Goal: Information Seeking & Learning: Learn about a topic

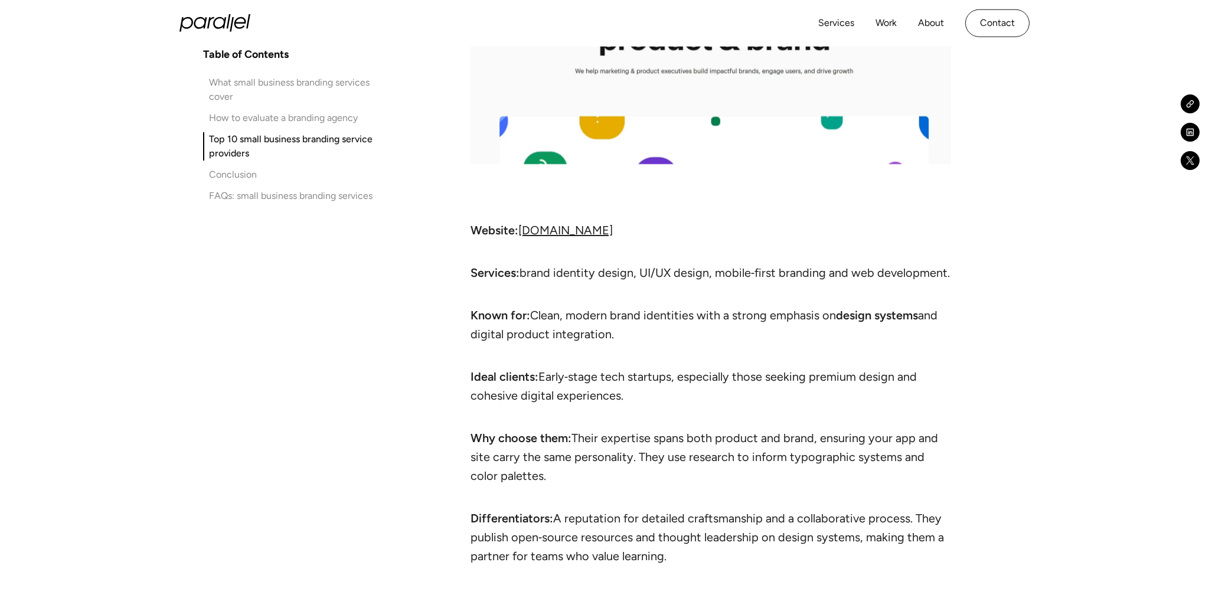
scroll to position [6825, 0]
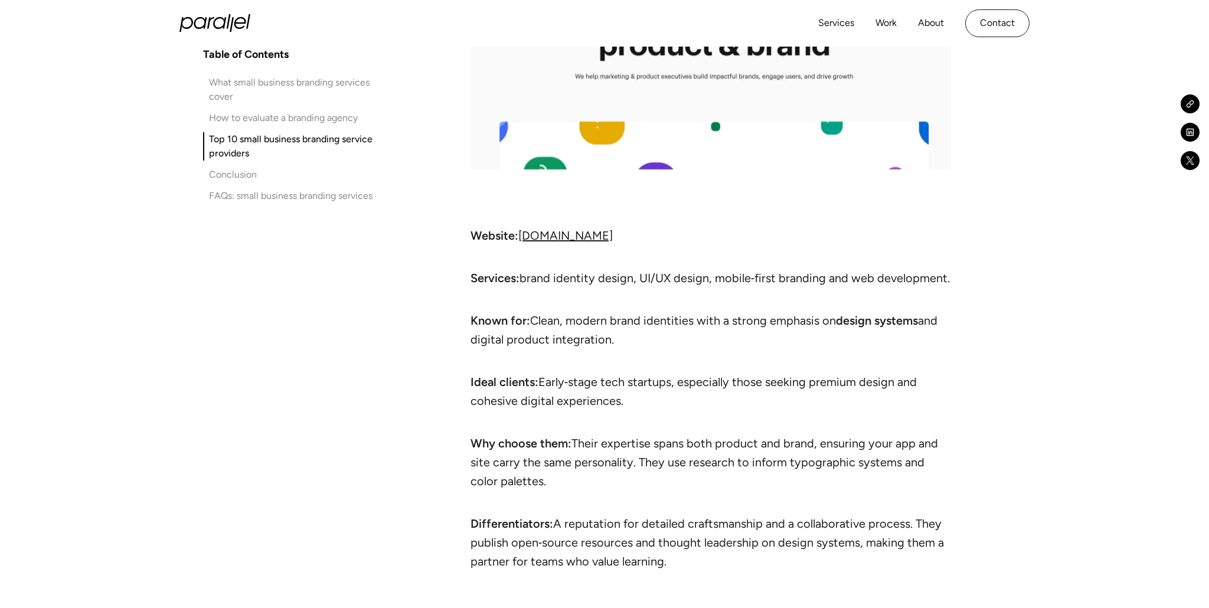
click at [547, 243] on link "ramotion.com" at bounding box center [565, 235] width 94 height 14
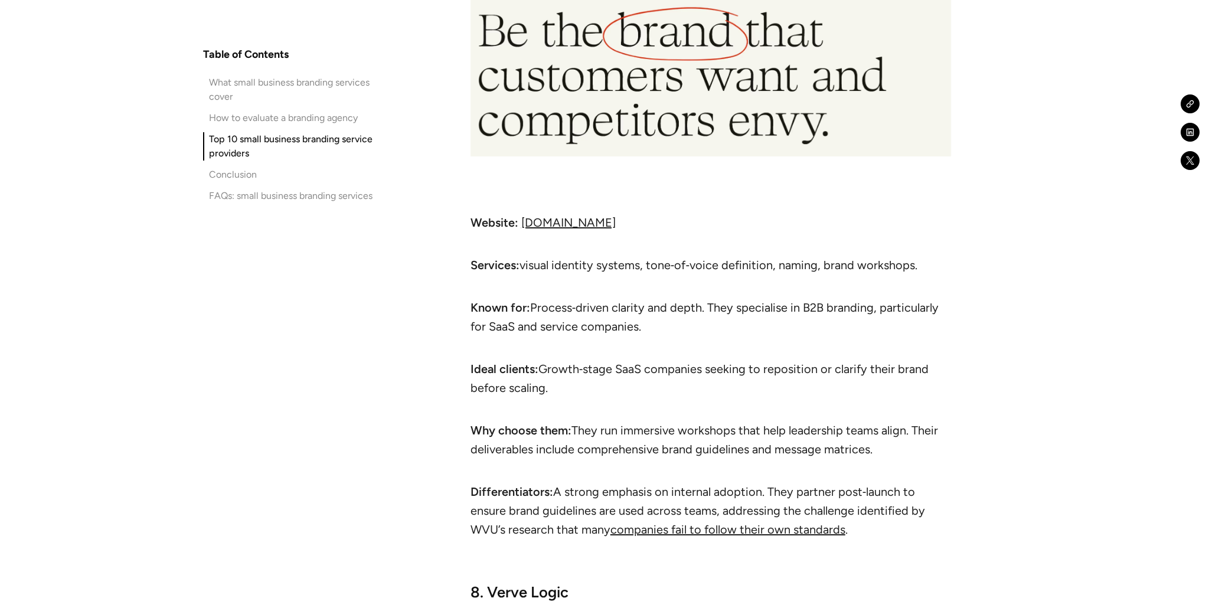
scroll to position [8961, 0]
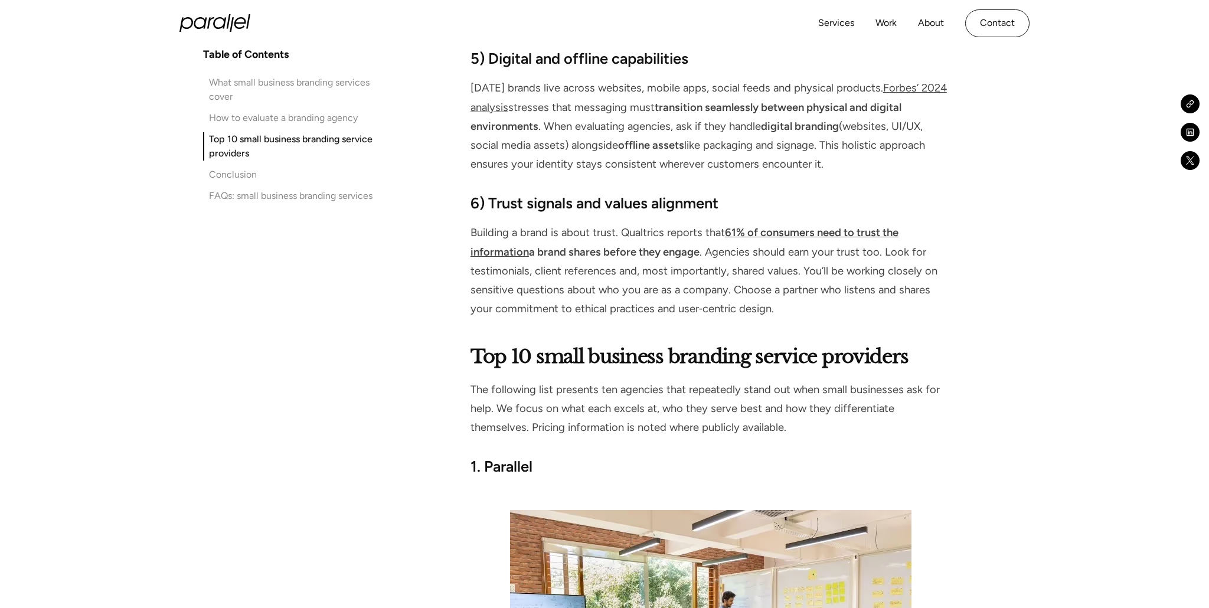
scroll to position [3331, 0]
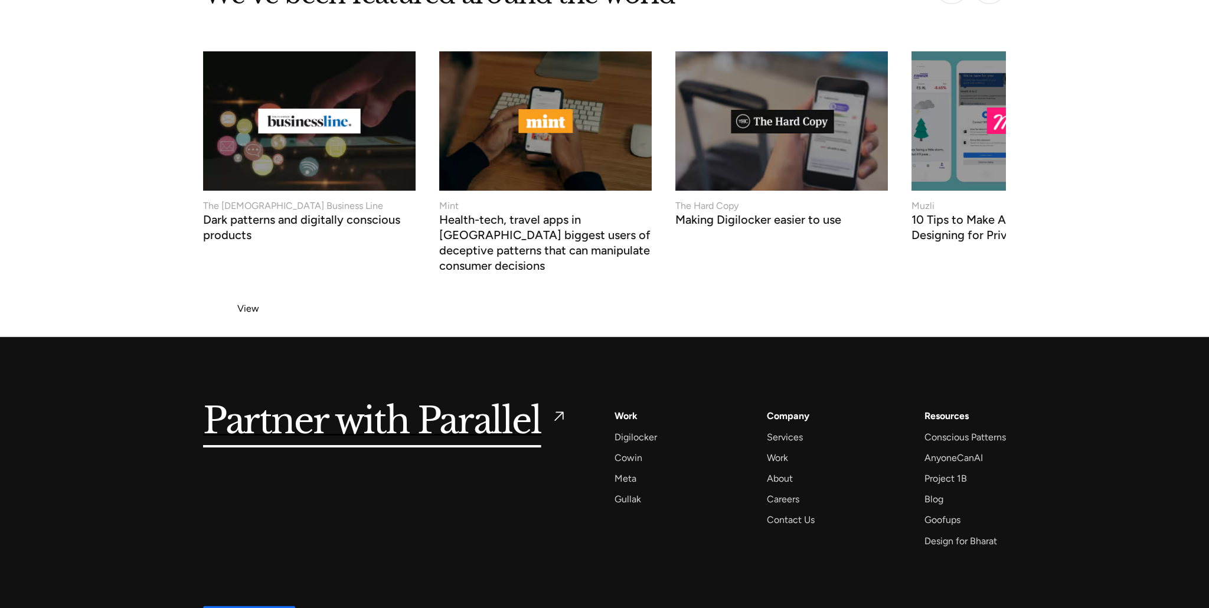
scroll to position [4467, 0]
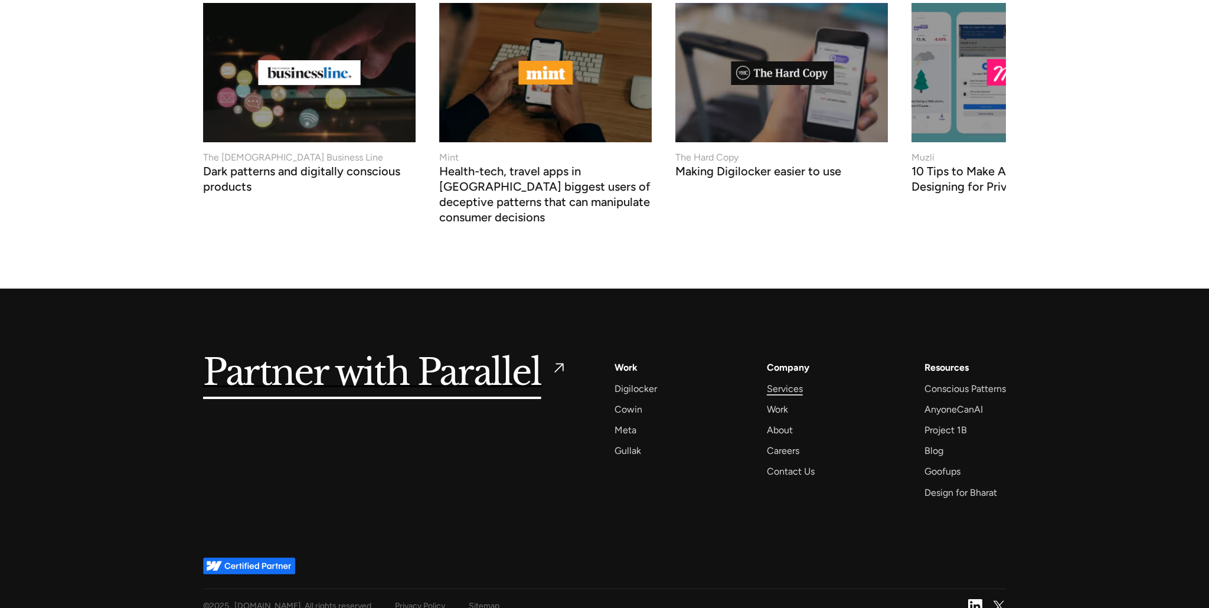
click at [783, 381] on div "Services" at bounding box center [785, 389] width 36 height 16
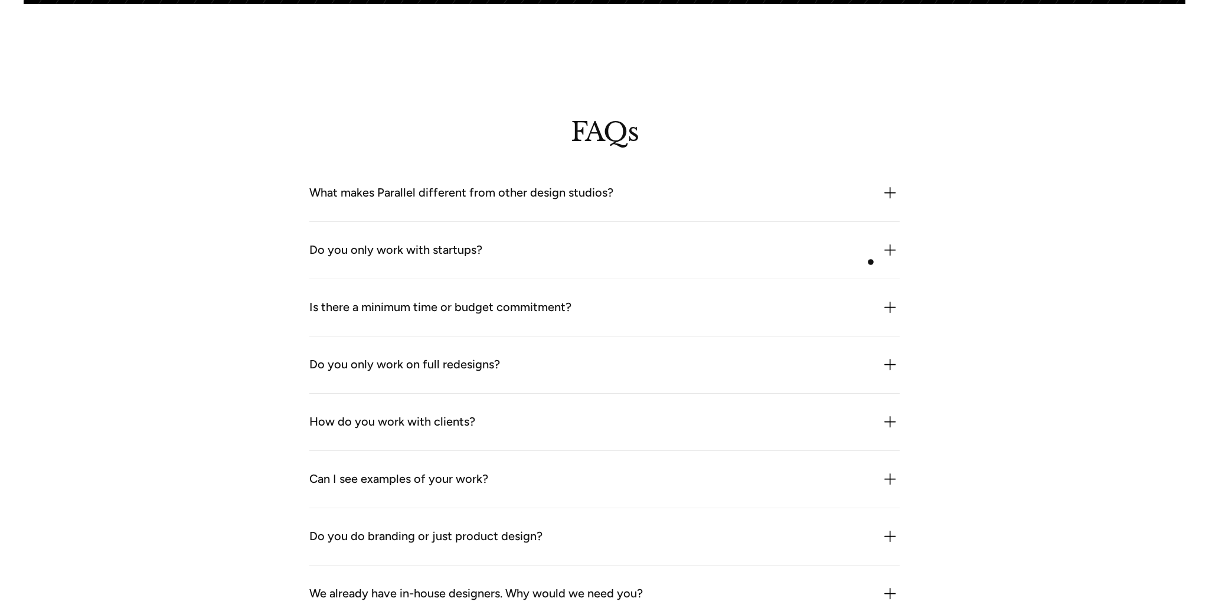
scroll to position [3237, 0]
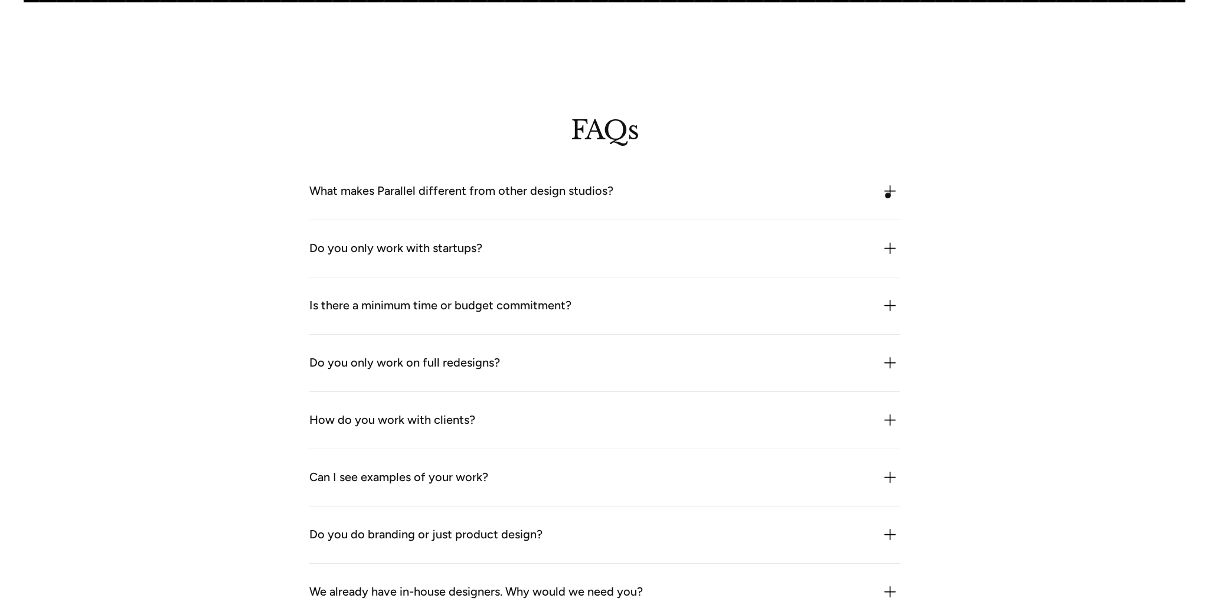
click at [888, 195] on img at bounding box center [890, 191] width 19 height 19
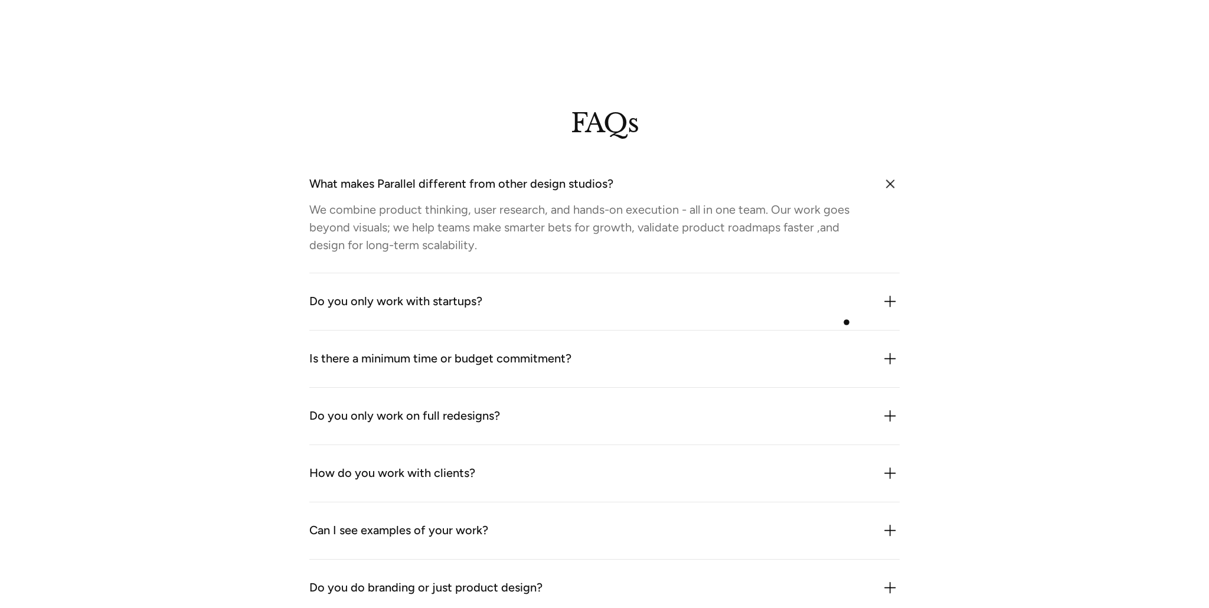
scroll to position [3249, 0]
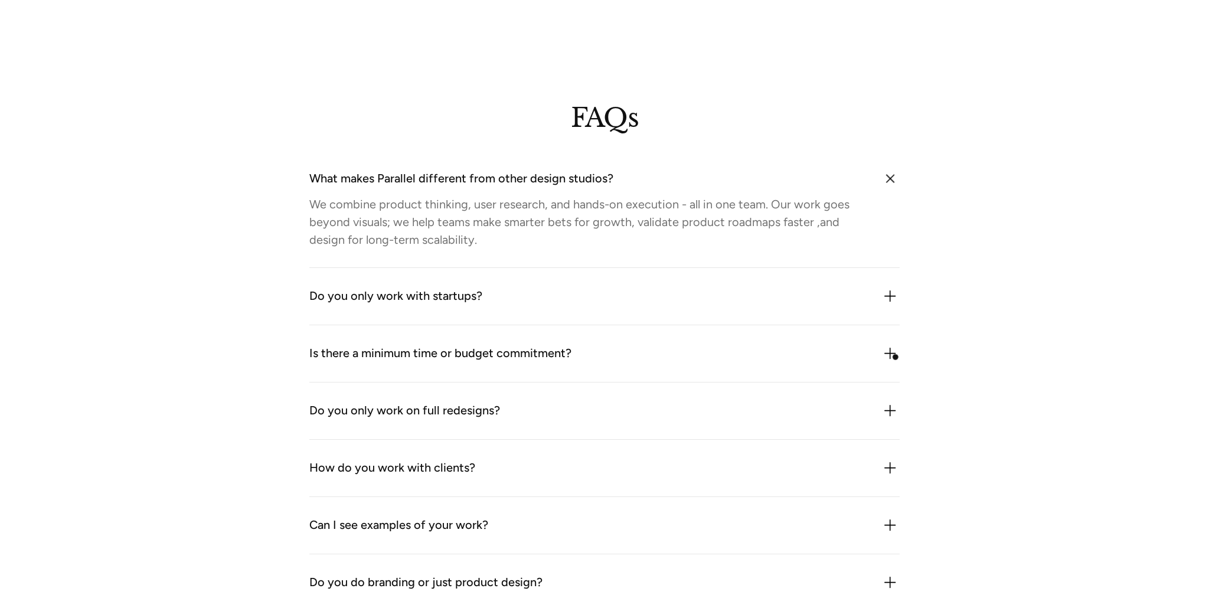
click at [896, 357] on img at bounding box center [890, 353] width 19 height 19
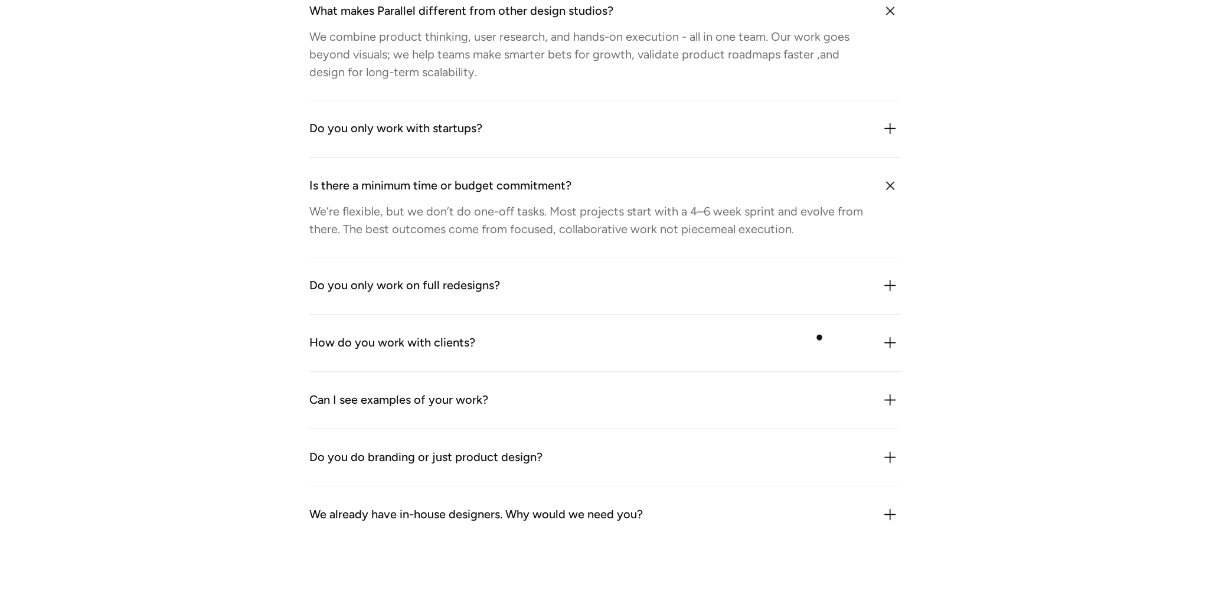
scroll to position [3418, 0]
click at [891, 284] on img at bounding box center [890, 284] width 19 height 19
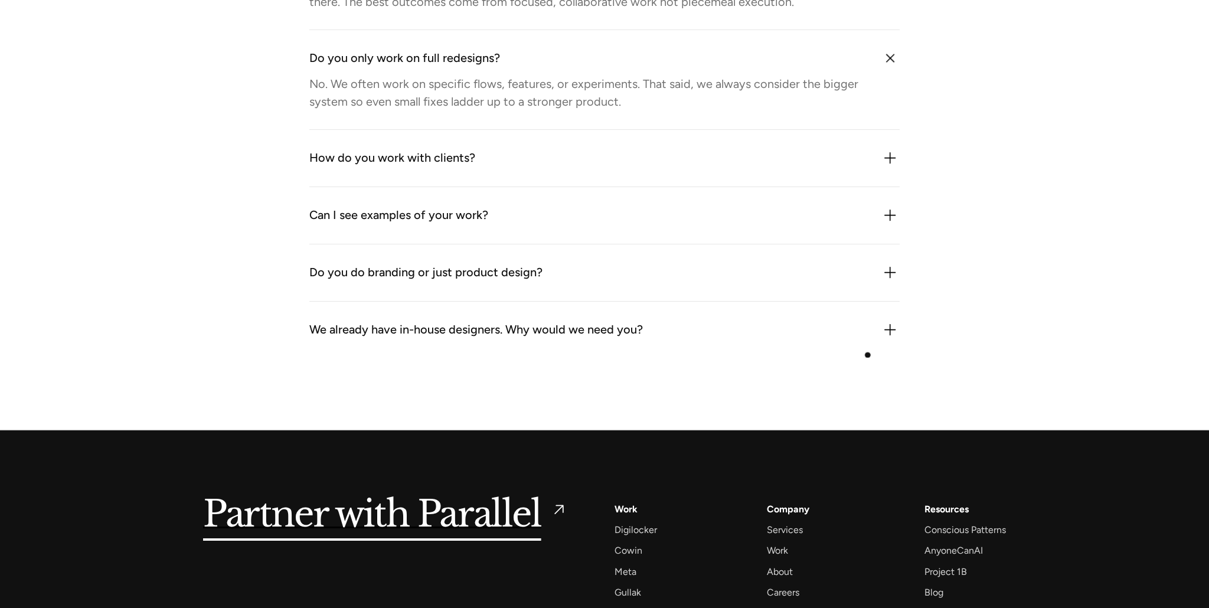
scroll to position [3647, 0]
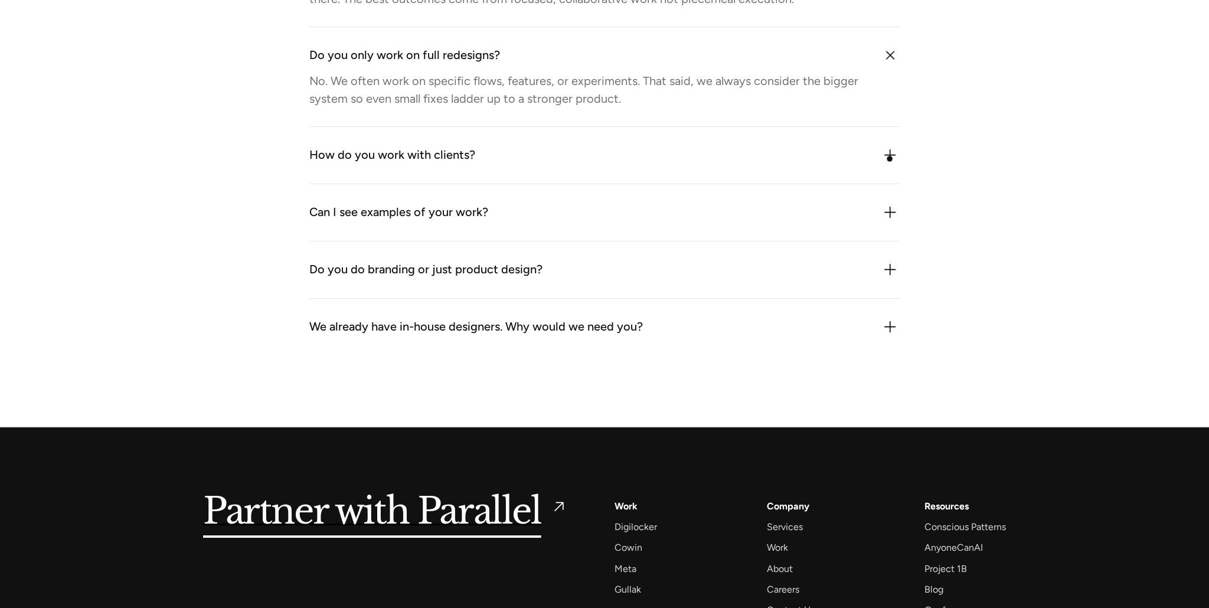
click at [889, 156] on img at bounding box center [890, 155] width 19 height 19
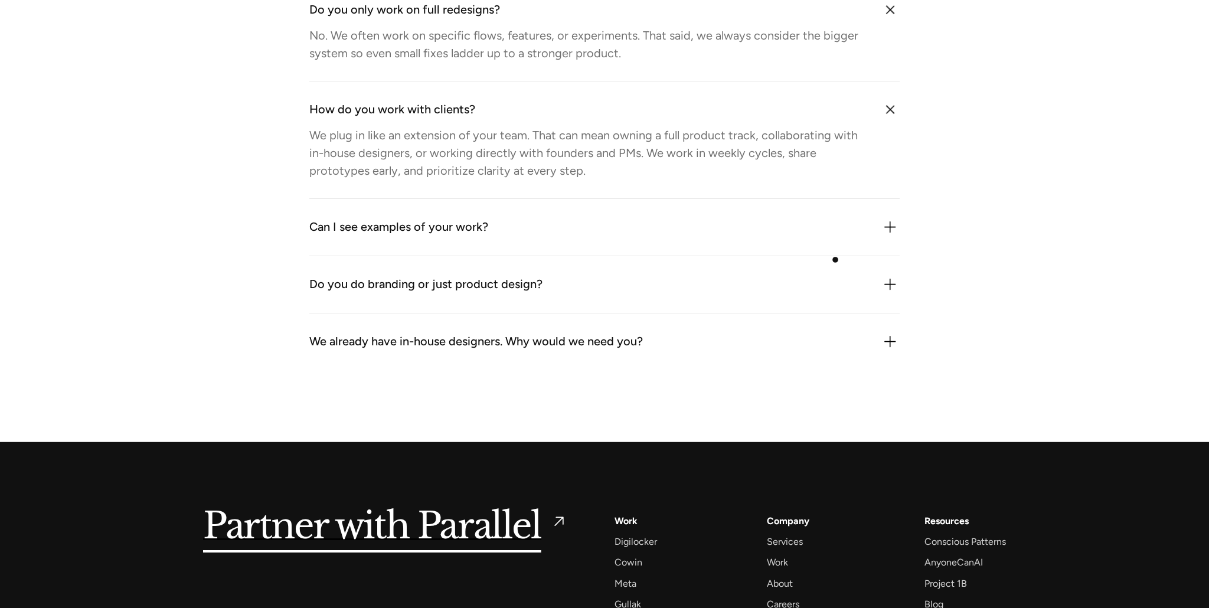
scroll to position [3694, 0]
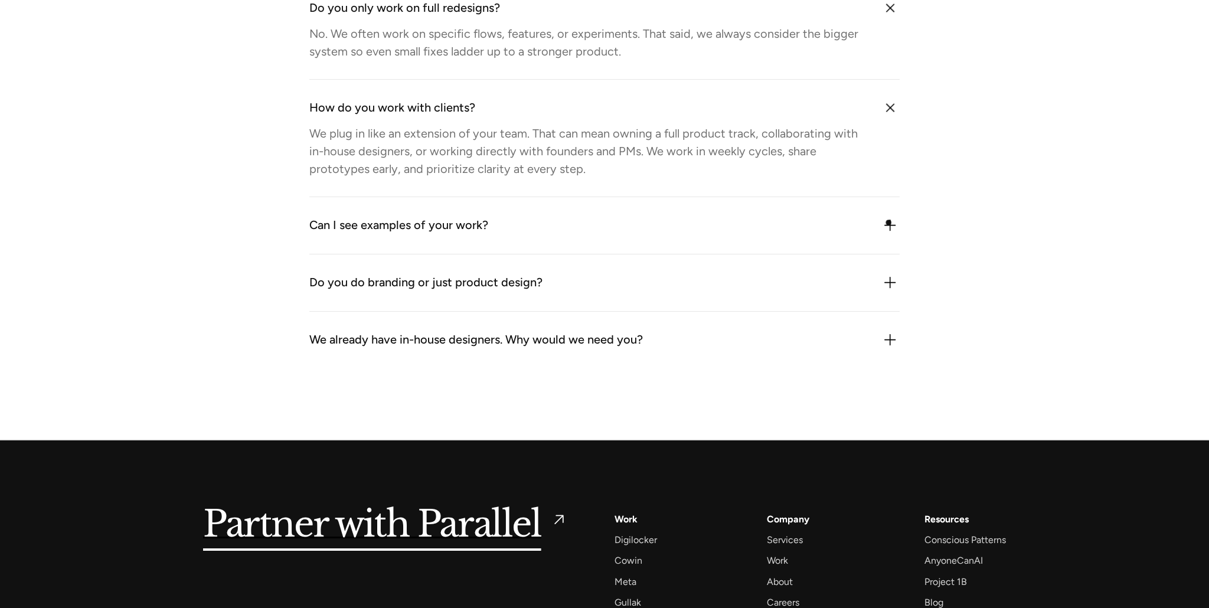
click at [890, 222] on img at bounding box center [890, 225] width 19 height 19
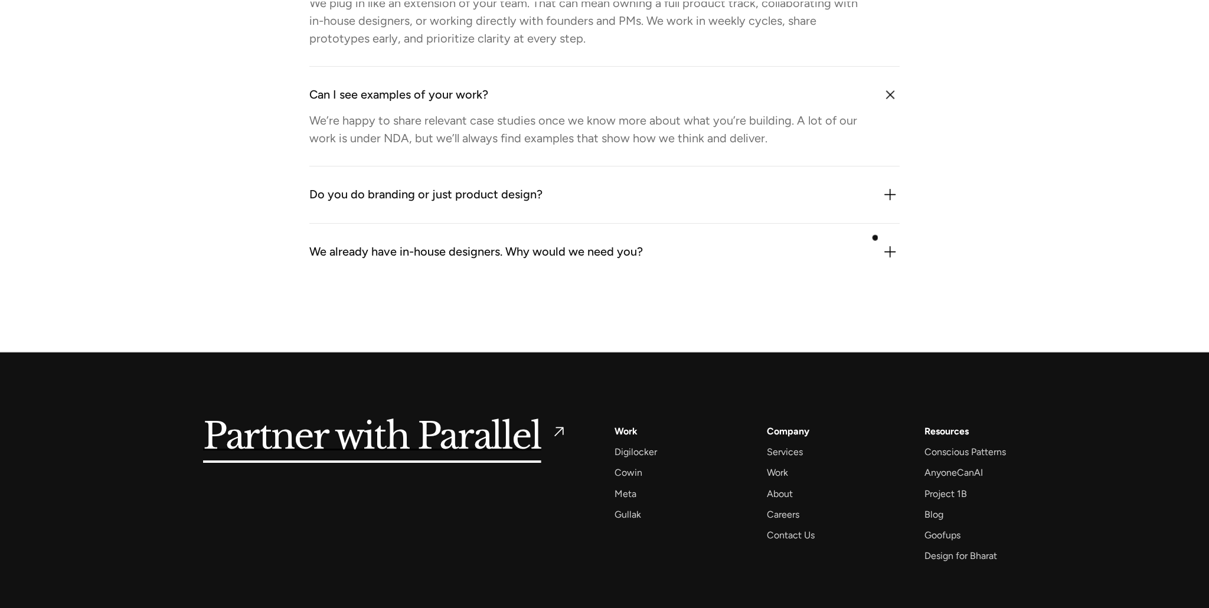
scroll to position [3826, 0]
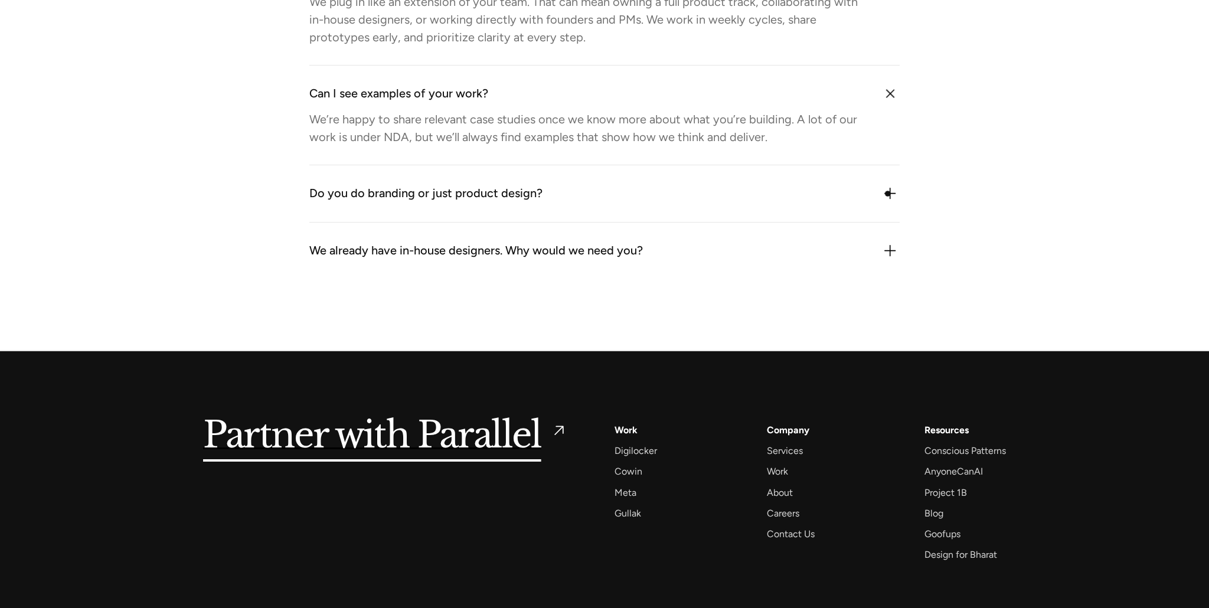
click at [889, 194] on img at bounding box center [890, 193] width 19 height 19
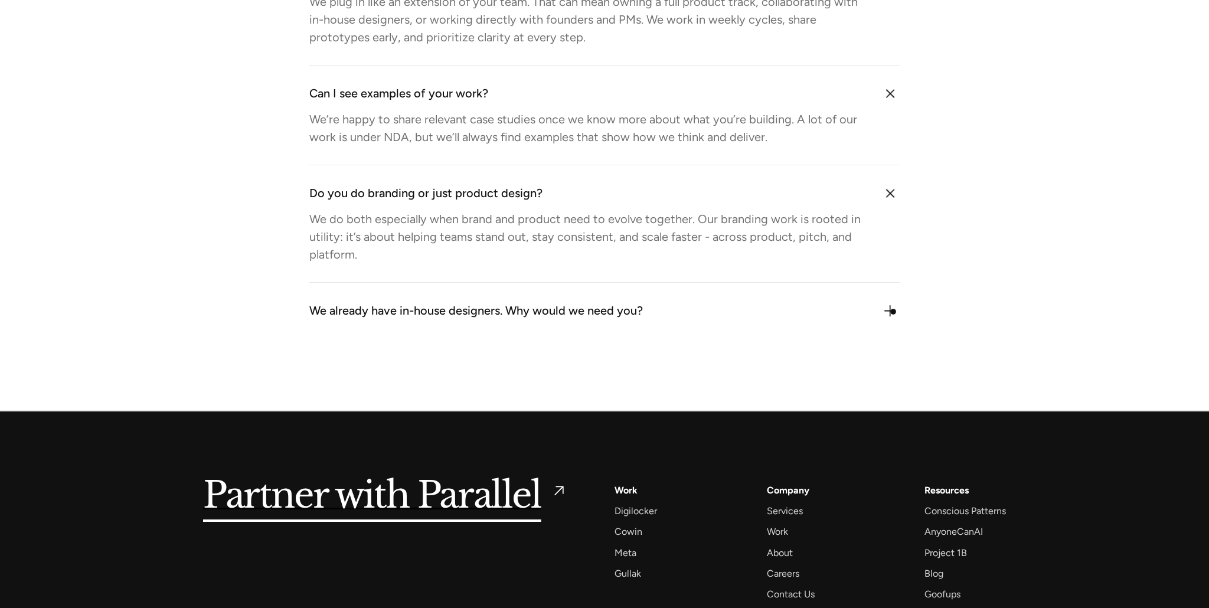
click at [893, 312] on img at bounding box center [890, 311] width 19 height 19
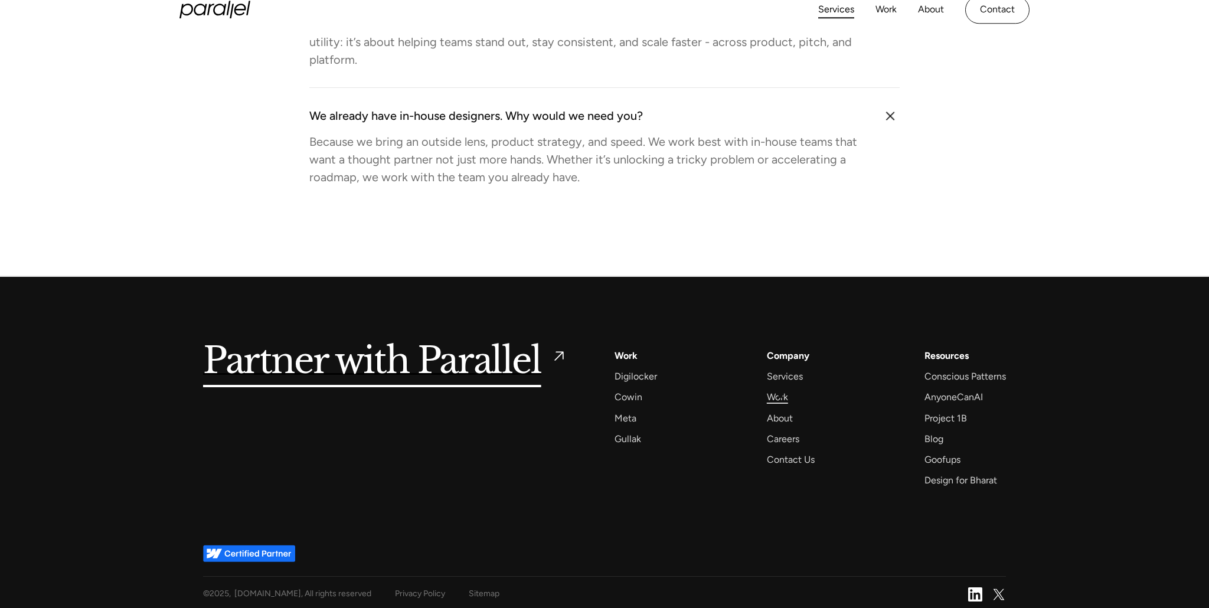
scroll to position [4019, 0]
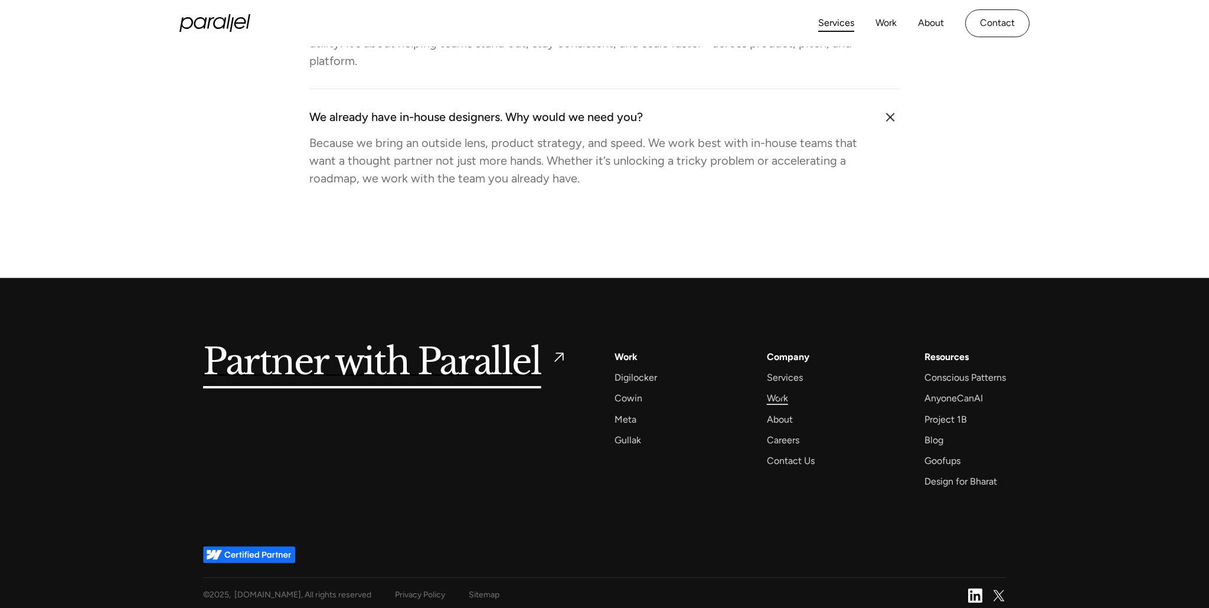
click at [781, 396] on div "Work" at bounding box center [777, 398] width 21 height 16
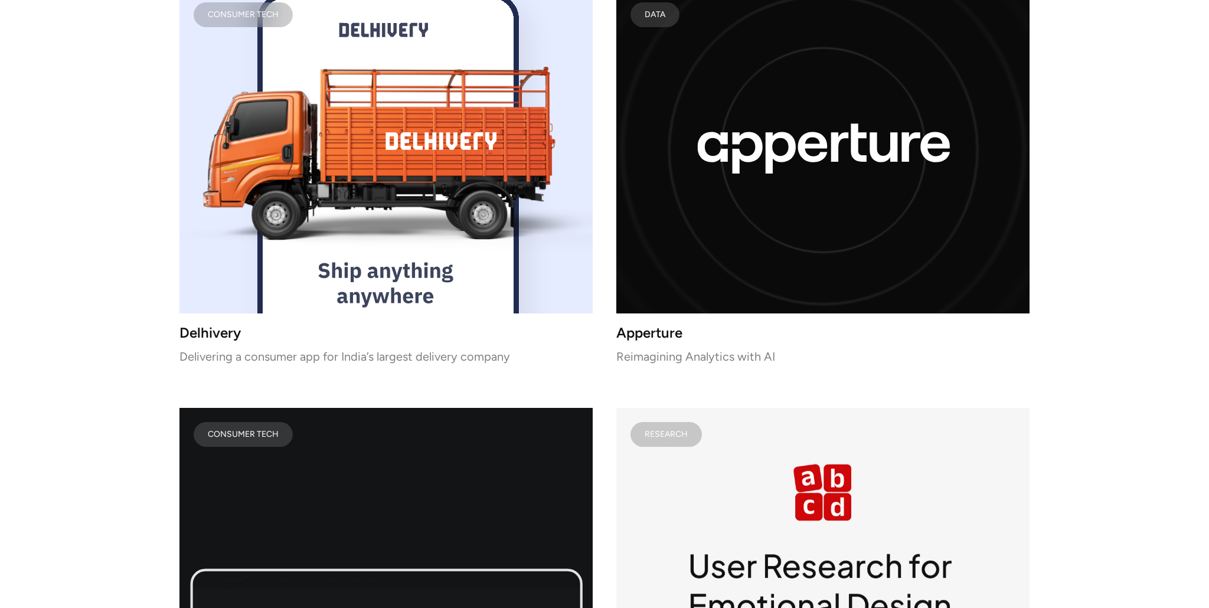
scroll to position [6136, 0]
